Goal: Task Accomplishment & Management: Use online tool/utility

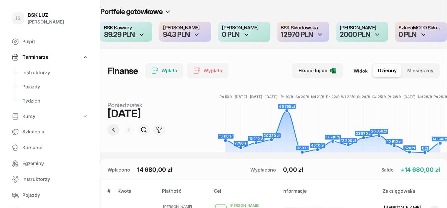
click at [110, 128] on icon "button" at bounding box center [113, 130] width 7 height 7
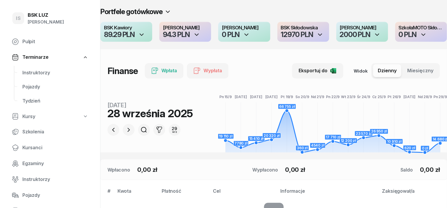
click at [125, 128] on icon "button" at bounding box center [128, 130] width 7 height 7
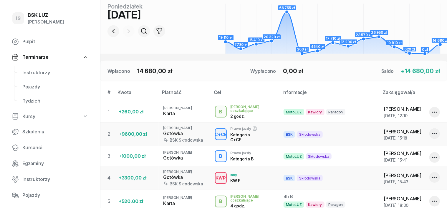
scroll to position [110, 0]
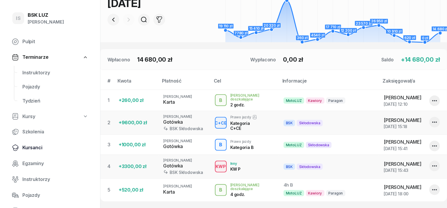
click at [34, 150] on span "Kursanci" at bounding box center [55, 148] width 66 height 8
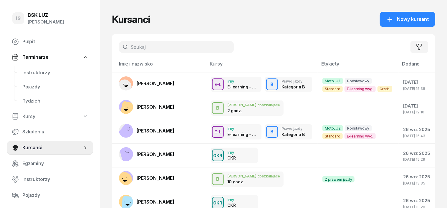
click at [127, 42] on input "text" at bounding box center [176, 47] width 115 height 12
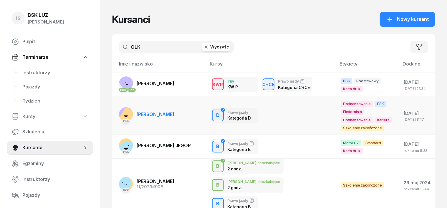
type input "OLK"
click at [117, 109] on rect at bounding box center [128, 118] width 23 height 23
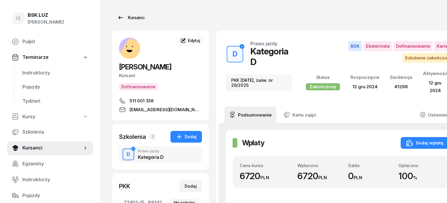
click at [128, 17] on div "Kursanci" at bounding box center [130, 17] width 27 height 7
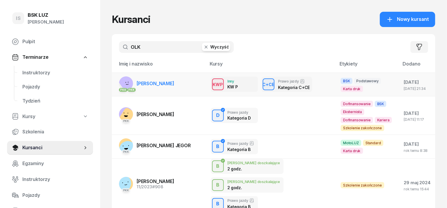
click at [117, 79] on rect at bounding box center [128, 82] width 22 height 22
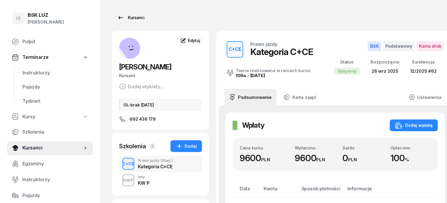
click at [119, 16] on div "Kursanci" at bounding box center [130, 17] width 27 height 7
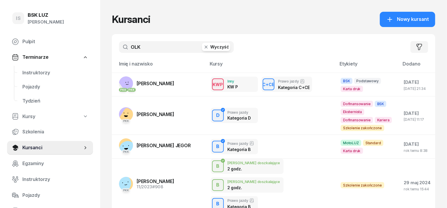
click at [203, 47] on icon "button" at bounding box center [206, 47] width 6 height 6
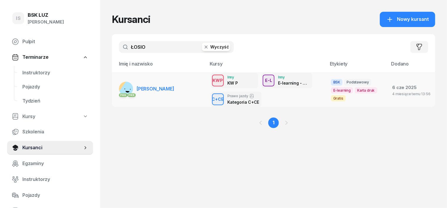
type input "ŁOSIO"
click at [118, 89] on rect at bounding box center [128, 90] width 21 height 21
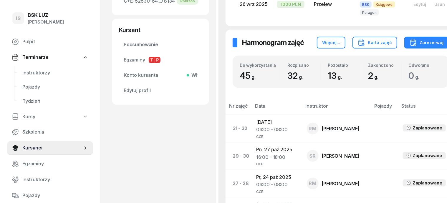
scroll to position [110, 0]
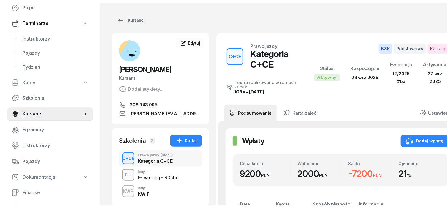
scroll to position [74, 0]
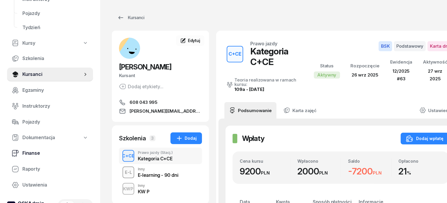
click at [32, 154] on span "Finanse" at bounding box center [55, 154] width 66 height 8
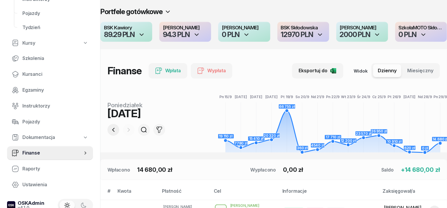
click at [110, 130] on icon "button" at bounding box center [113, 130] width 7 height 7
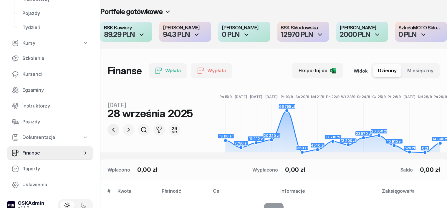
click at [110, 130] on icon "button" at bounding box center [113, 130] width 7 height 7
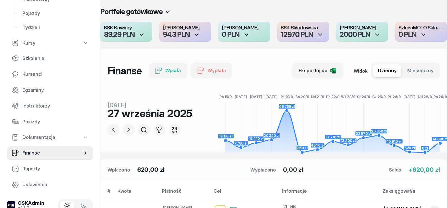
click at [377, 34] on icon "button" at bounding box center [376, 34] width 7 height 7
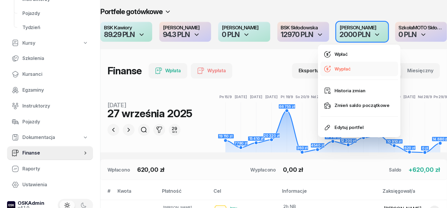
click at [342, 68] on div "Wypłać" at bounding box center [342, 69] width 16 height 8
select select "20"
select select "18"
select select "67eba14bd336f44fb15f6542"
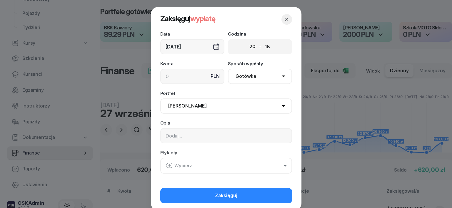
click at [284, 19] on icon "button" at bounding box center [287, 19] width 6 height 6
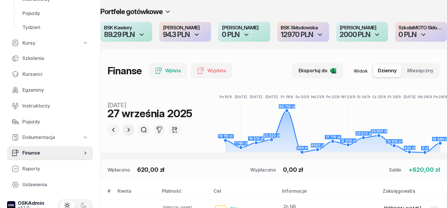
click at [125, 131] on icon "button" at bounding box center [128, 130] width 7 height 7
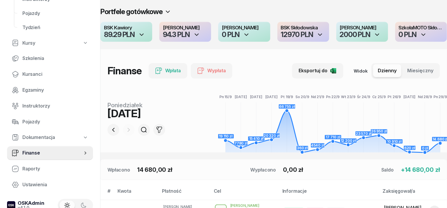
click at [123, 129] on div at bounding box center [129, 130] width 12 height 12
click at [110, 129] on icon "button" at bounding box center [113, 130] width 7 height 7
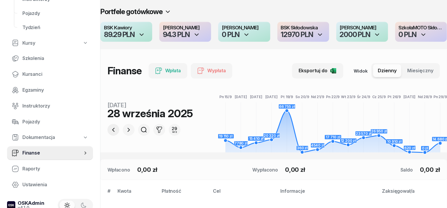
click at [110, 129] on icon "button" at bounding box center [113, 130] width 7 height 7
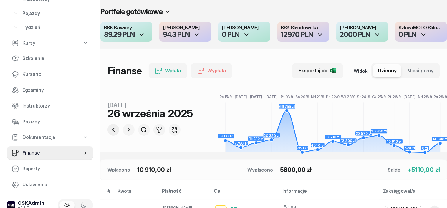
click at [110, 129] on icon "button" at bounding box center [113, 130] width 7 height 7
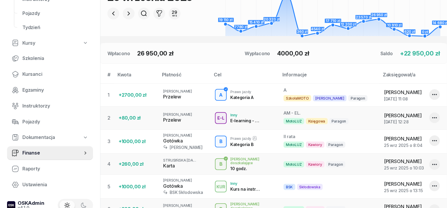
scroll to position [105, 0]
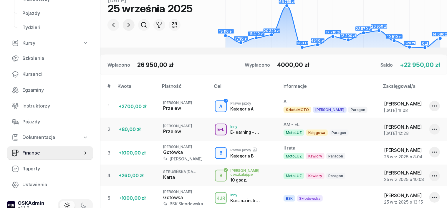
click at [125, 24] on icon "button" at bounding box center [128, 24] width 7 height 7
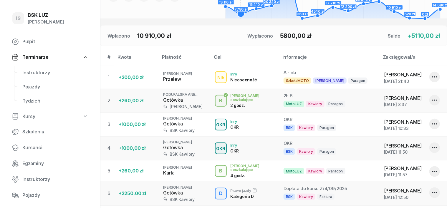
scroll to position [0, 0]
